Goal: Information Seeking & Learning: Learn about a topic

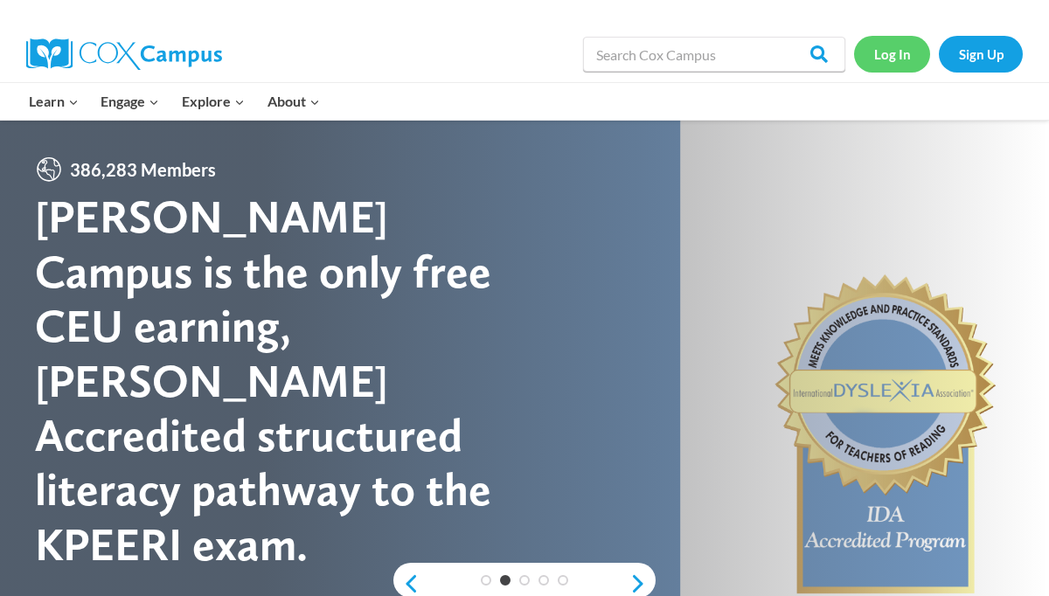
click at [876, 47] on link "Log In" at bounding box center [892, 54] width 76 height 36
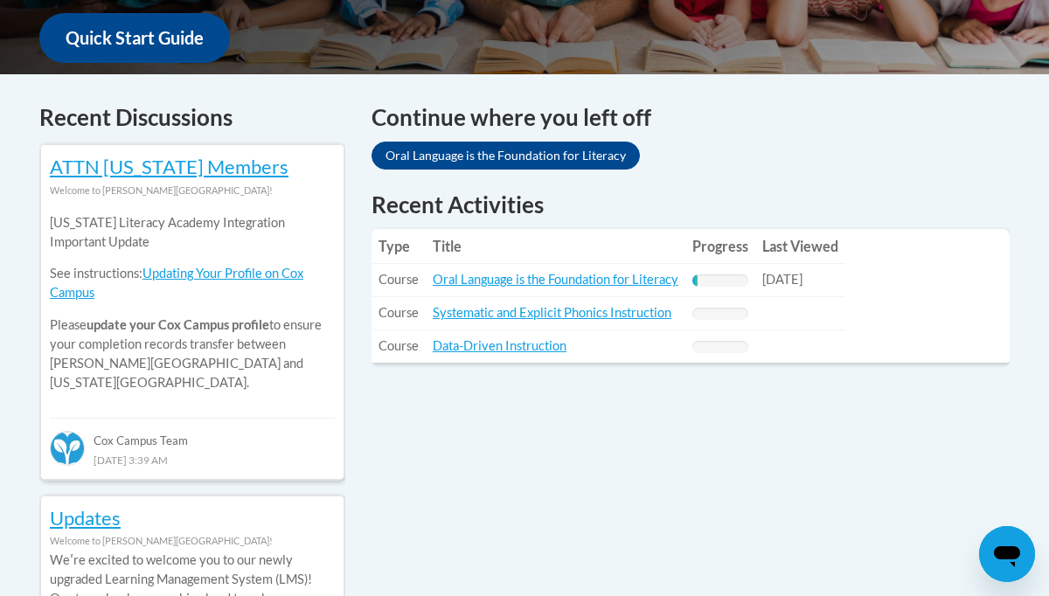
scroll to position [675, 0]
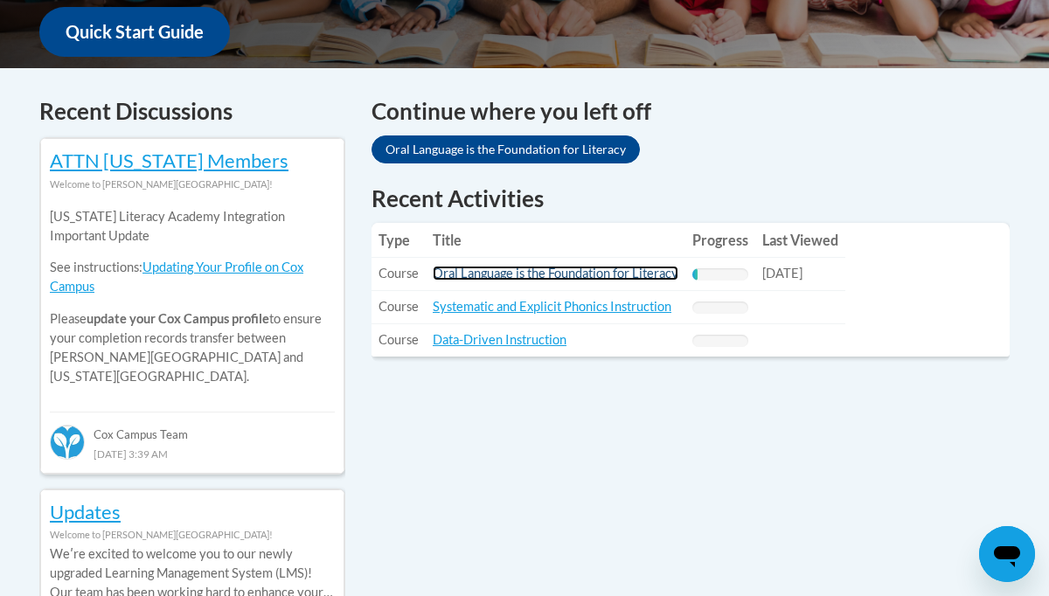
click at [541, 273] on link "Oral Language is the Foundation for Literacy" at bounding box center [556, 273] width 246 height 15
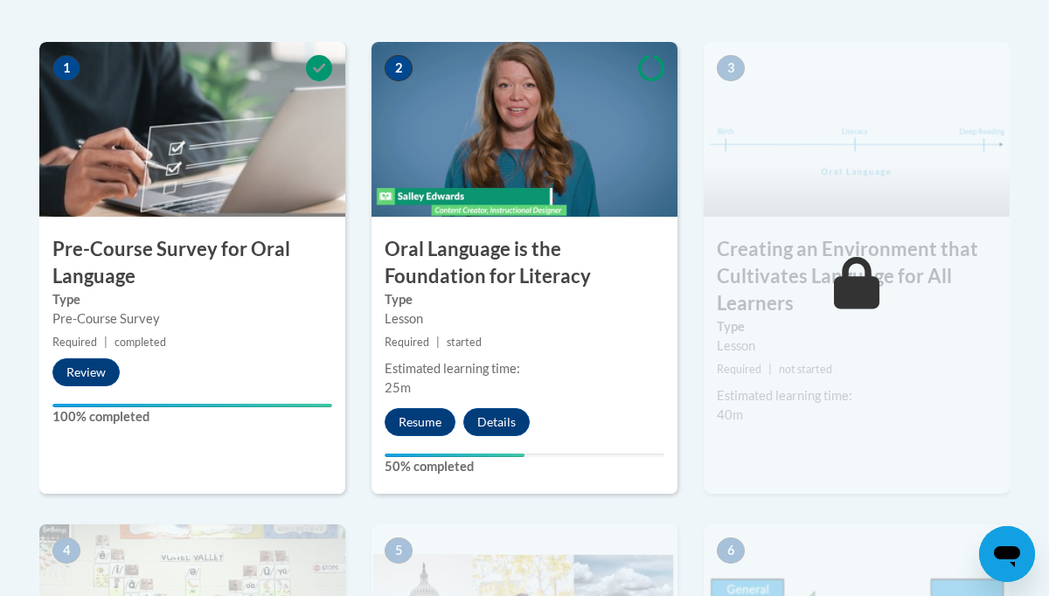
scroll to position [583, 0]
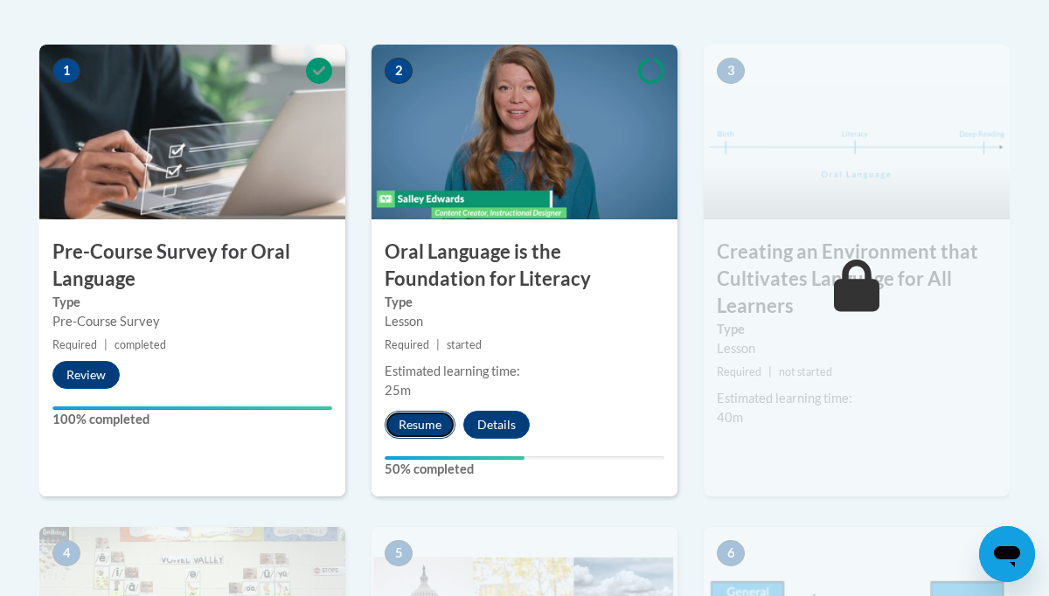
click at [421, 426] on button "Resume" at bounding box center [419, 425] width 71 height 28
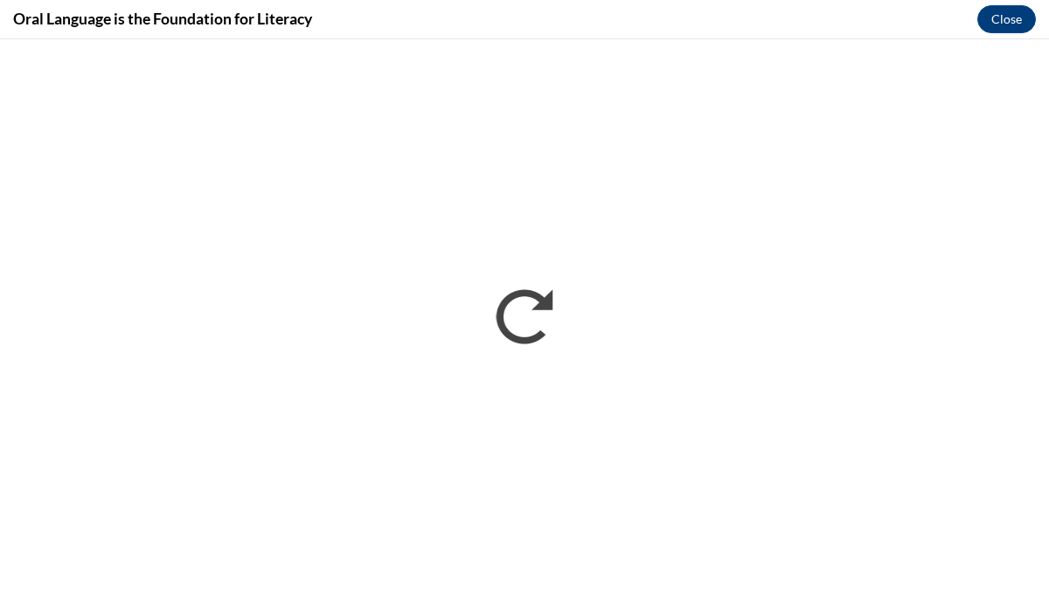
scroll to position [0, 0]
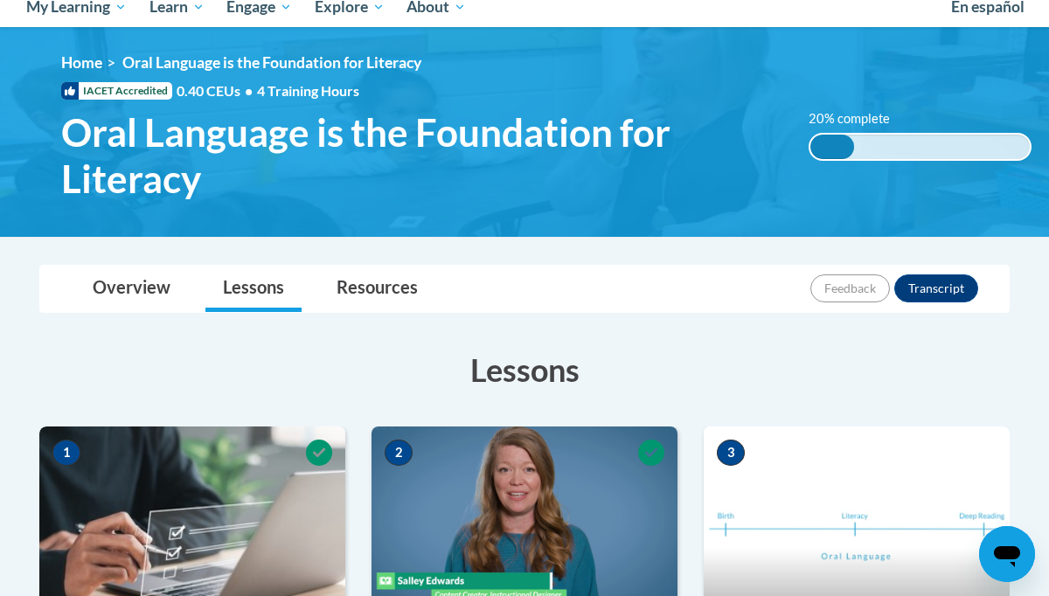
scroll to position [257, 0]
